Goal: Task Accomplishment & Management: Manage account settings

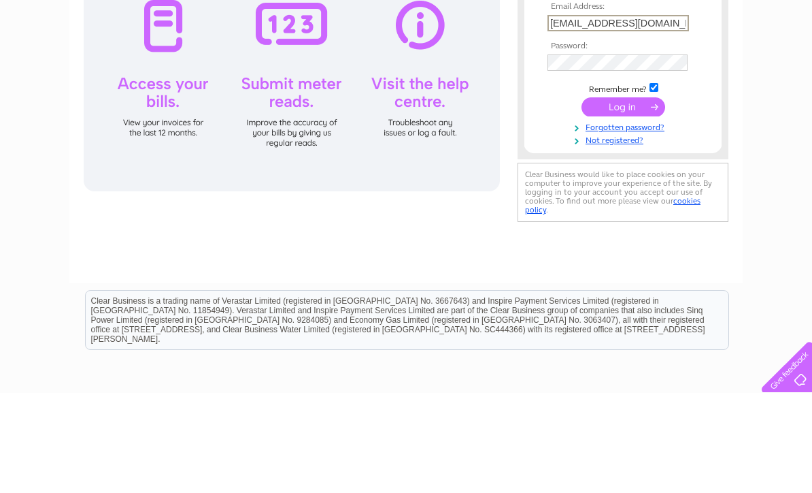
type input "Kdrea@btinternet.com"
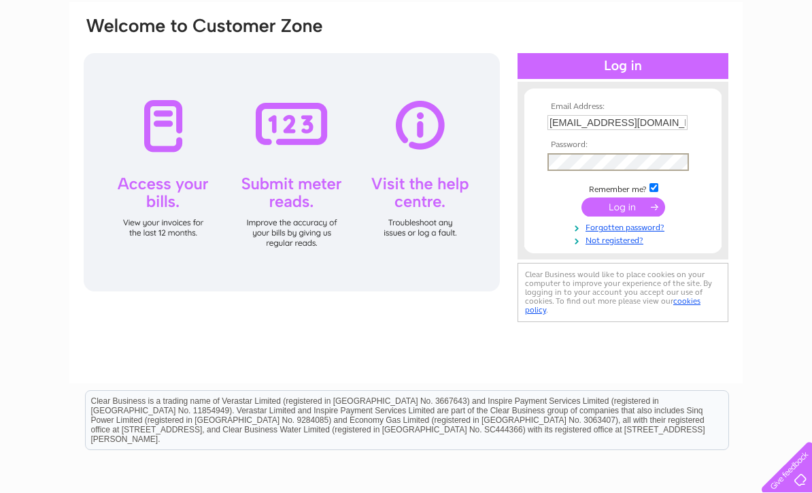
scroll to position [99, 0]
click at [626, 212] on input "submit" at bounding box center [624, 207] width 84 height 19
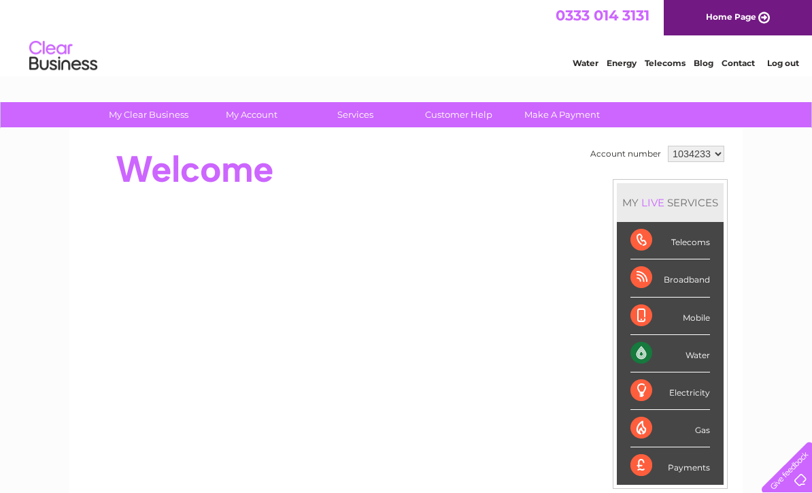
click at [644, 350] on div "Water" at bounding box center [671, 353] width 80 height 37
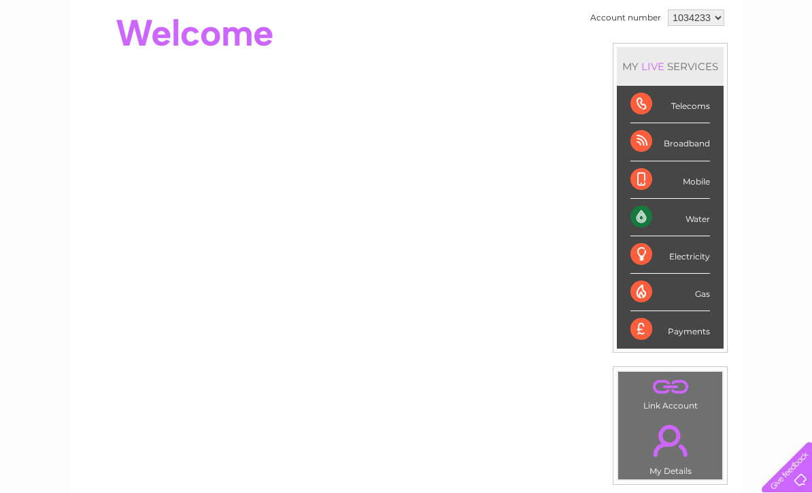
scroll to position [131, 0]
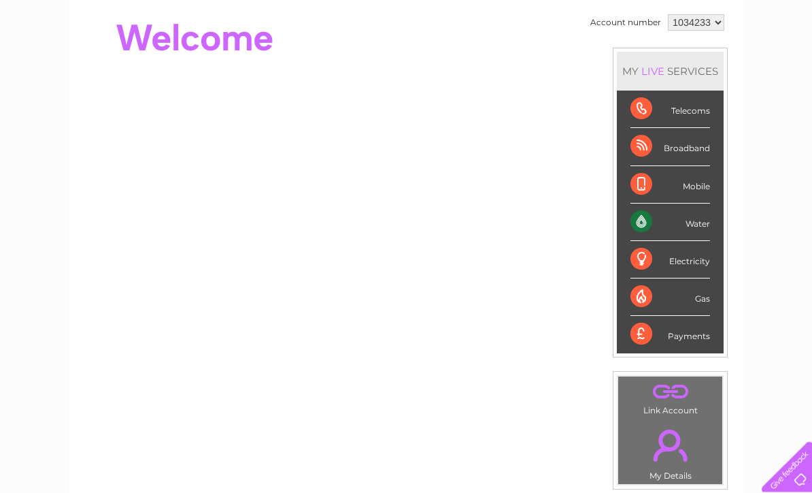
click at [696, 224] on div "Water" at bounding box center [671, 222] width 80 height 37
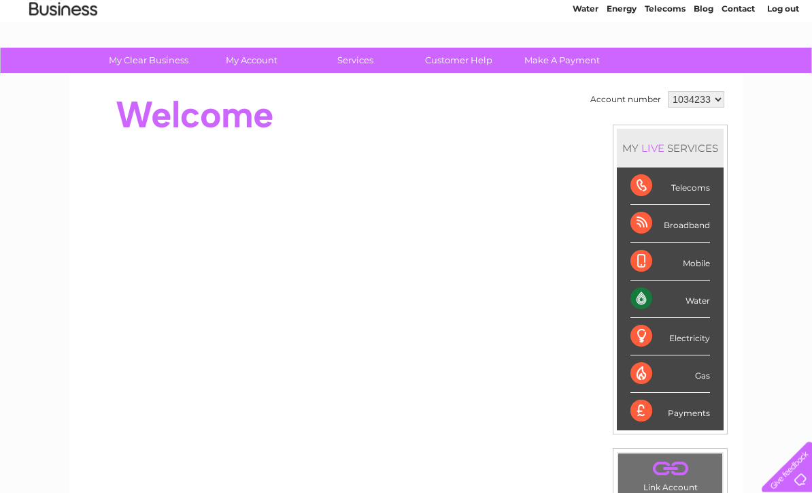
scroll to position [39, 0]
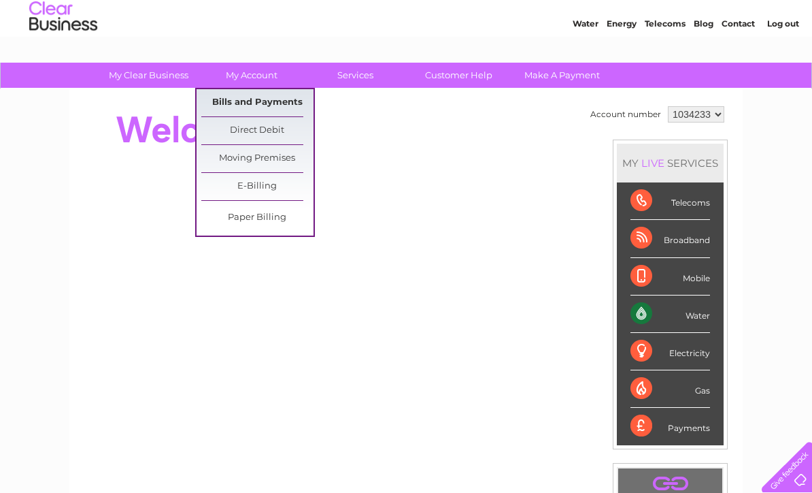
click at [253, 99] on link "Bills and Payments" at bounding box center [257, 102] width 112 height 27
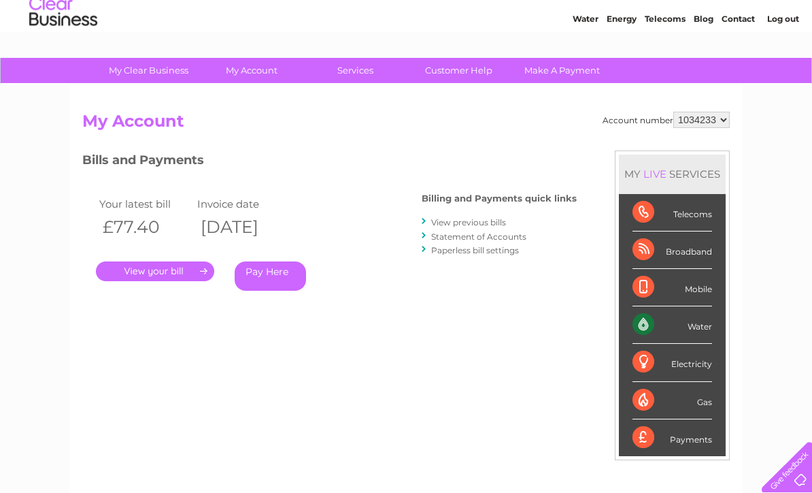
scroll to position [43, 0]
click at [177, 273] on link "." at bounding box center [155, 273] width 118 height 20
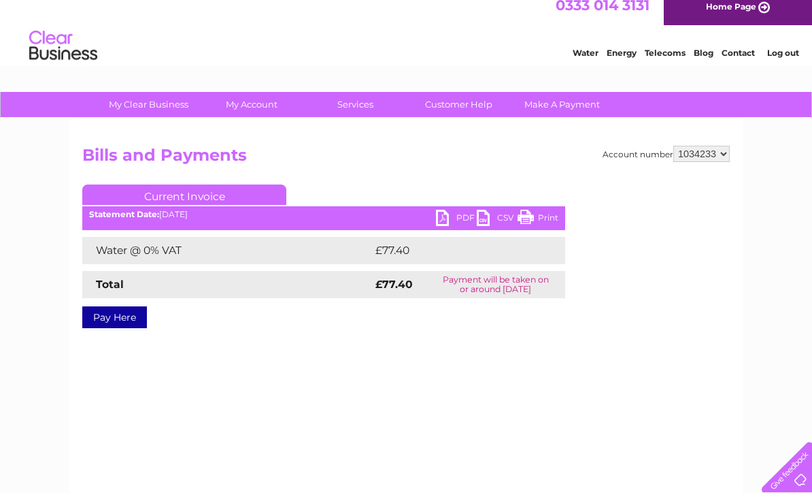
scroll to position [11, 0]
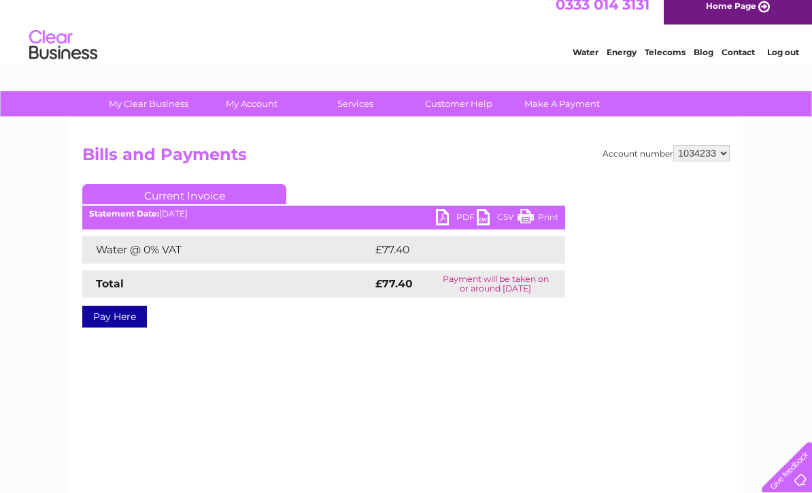
click at [441, 217] on link "PDF" at bounding box center [456, 219] width 41 height 20
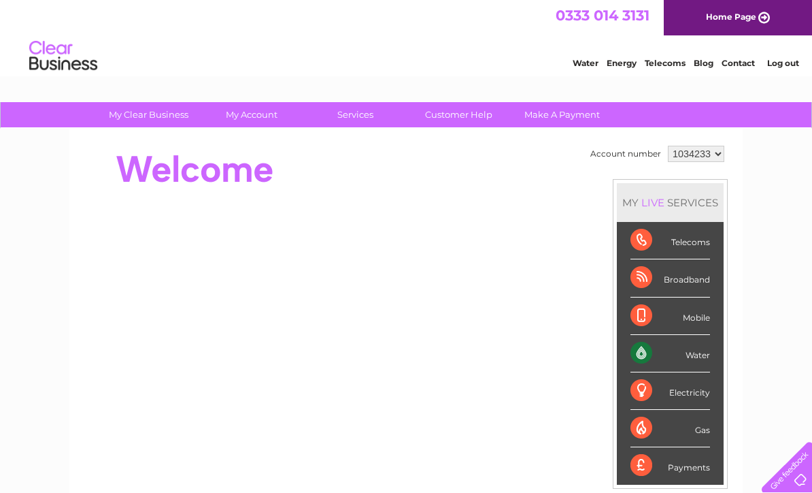
click at [778, 63] on link "Log out" at bounding box center [783, 63] width 32 height 10
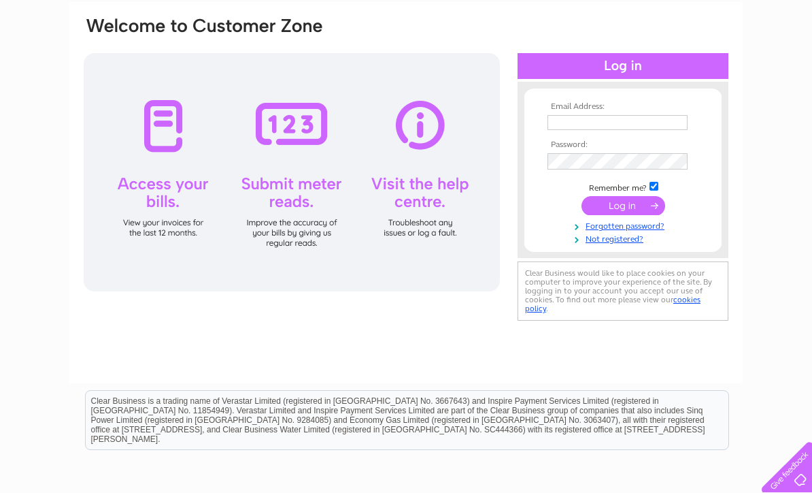
scroll to position [99, 0]
